Goal: Task Accomplishment & Management: Manage account settings

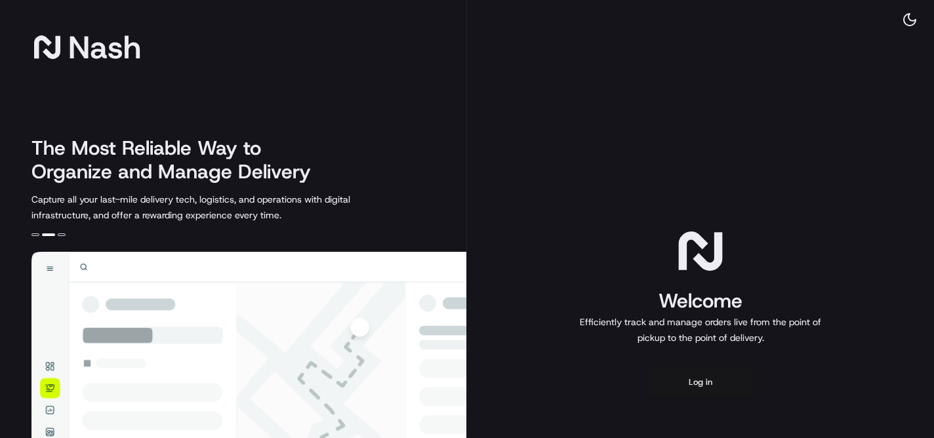
click at [705, 381] on button "Log in" at bounding box center [700, 382] width 105 height 31
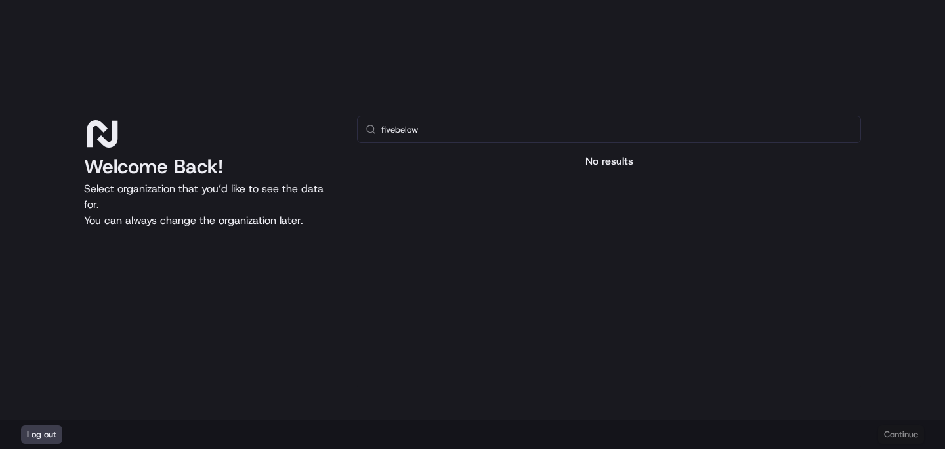
type input "fivebelow"
click at [898, 437] on div "Log out Continue" at bounding box center [472, 434] width 945 height 29
click at [388, 132] on input "fivebelow" at bounding box center [616, 129] width 471 height 26
click at [81, 157] on div "Welcome Back! Select organization that you’d like to see the data for. You can …" at bounding box center [472, 210] width 945 height 420
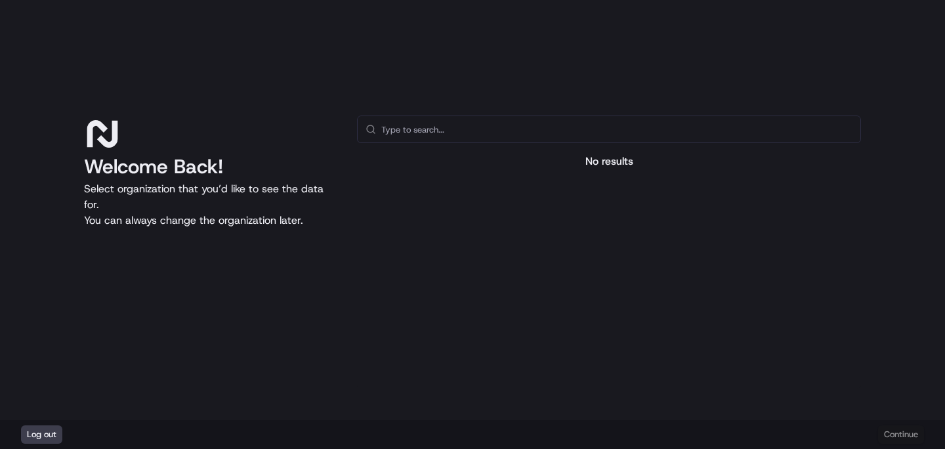
click at [83, 205] on div "Welcome Back! Select organization that you’d like to see the data for. You can …" at bounding box center [472, 210] width 945 height 420
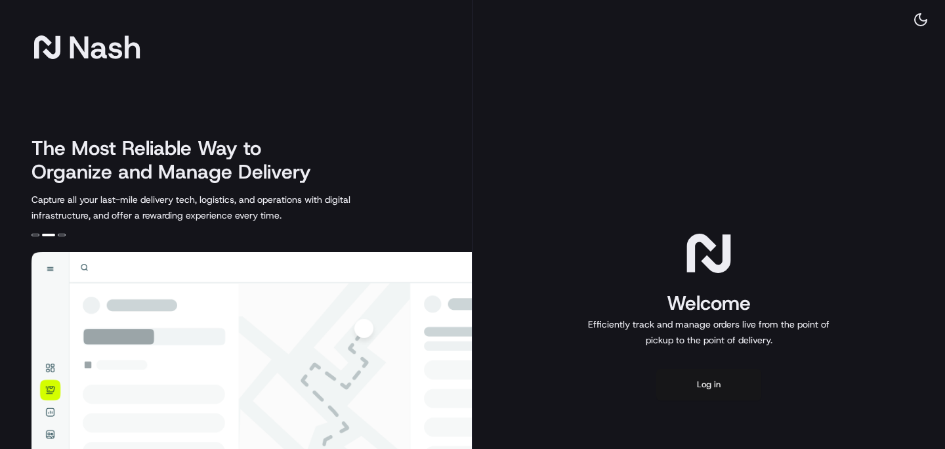
click at [703, 392] on button "Log in" at bounding box center [708, 384] width 105 height 31
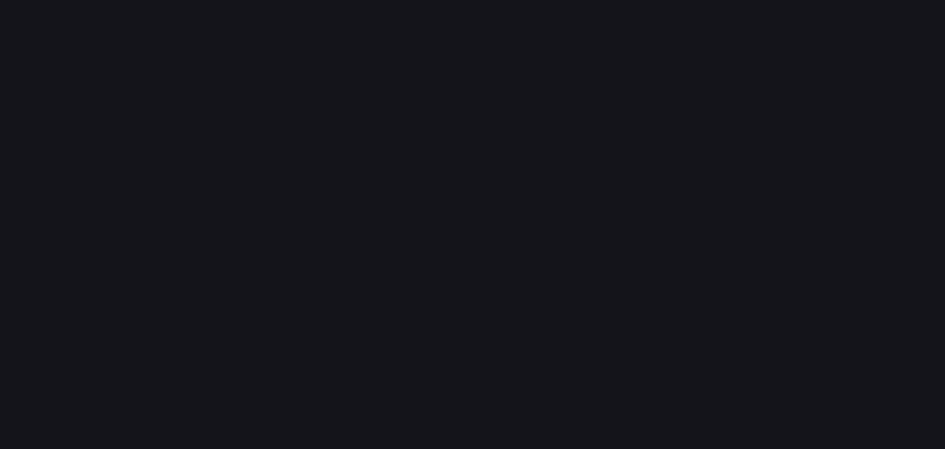
click at [642, 109] on div at bounding box center [472, 224] width 945 height 449
